Goal: Find specific page/section: Find specific page/section

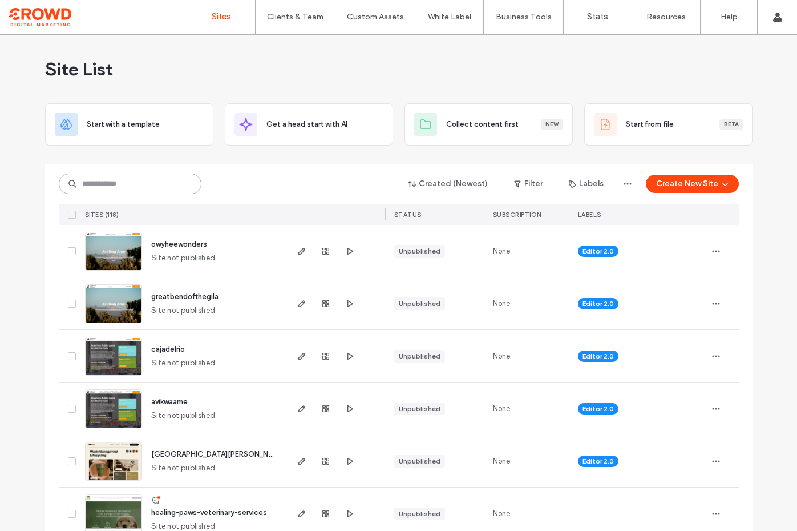
click at [129, 182] on input at bounding box center [130, 184] width 143 height 21
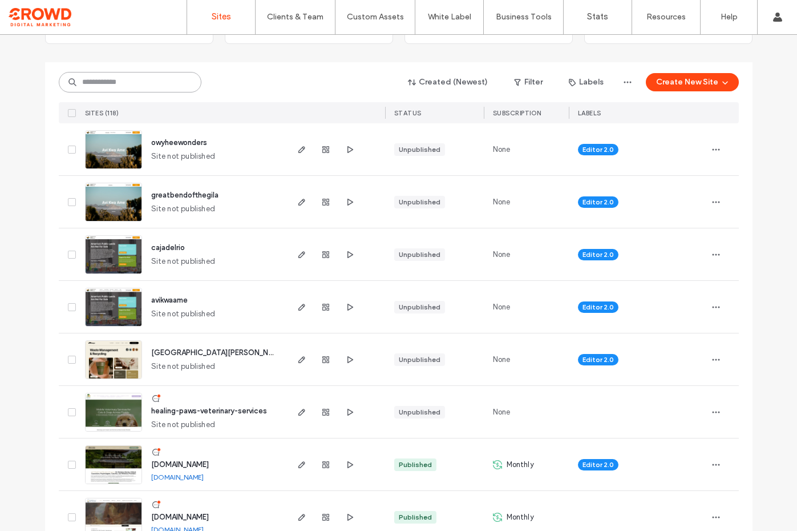
scroll to position [107, 0]
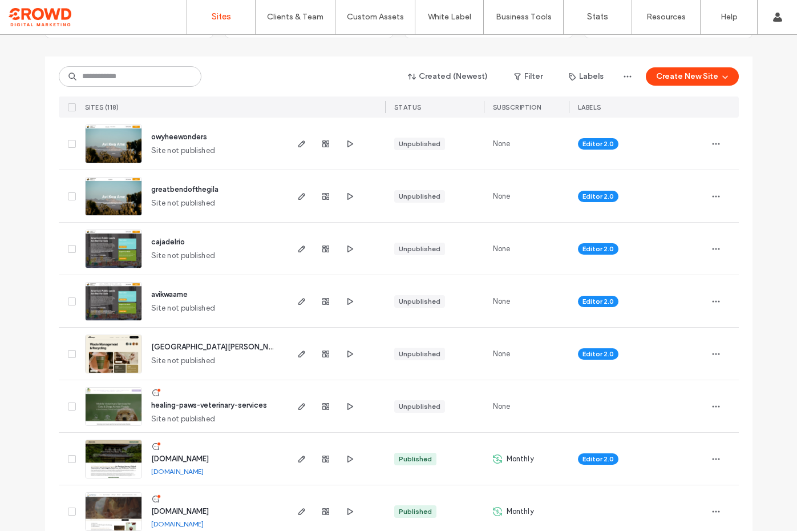
click at [118, 301] on img at bounding box center [114, 322] width 56 height 78
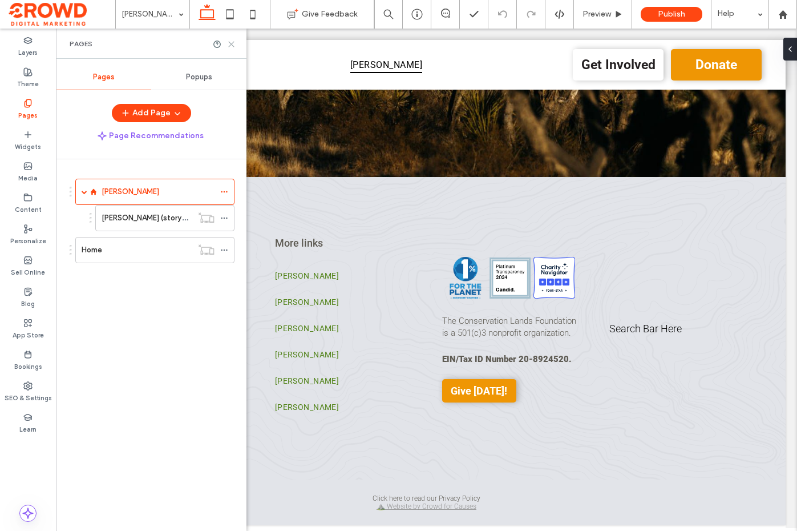
click at [228, 45] on icon at bounding box center [231, 44] width 9 height 9
